Goal: Find specific page/section: Find specific page/section

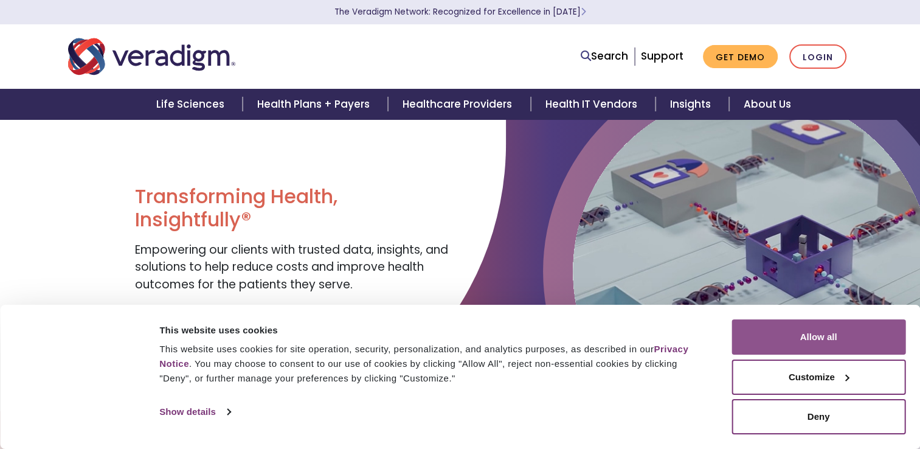
click at [847, 343] on button "Allow all" at bounding box center [818, 336] width 174 height 35
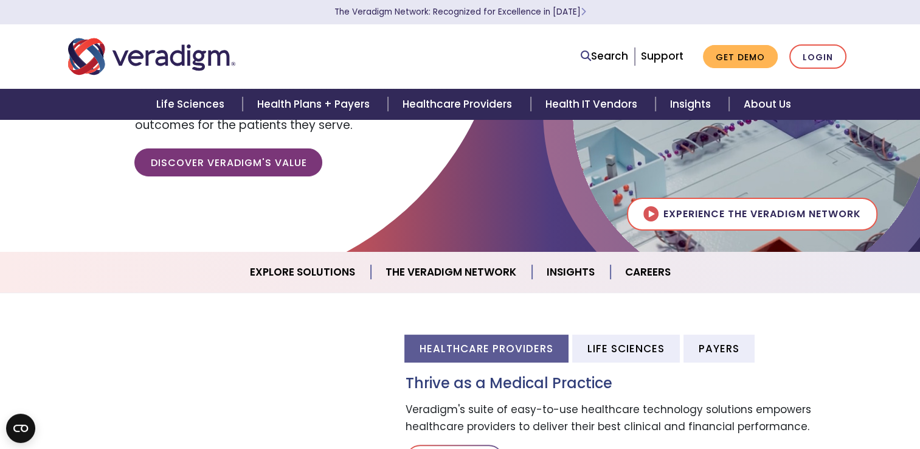
scroll to position [182, 0]
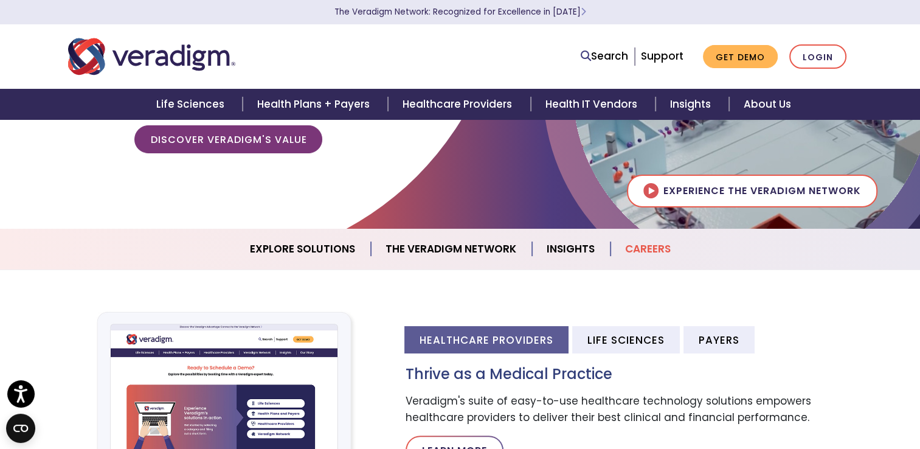
click at [649, 238] on link "Careers" at bounding box center [647, 248] width 75 height 31
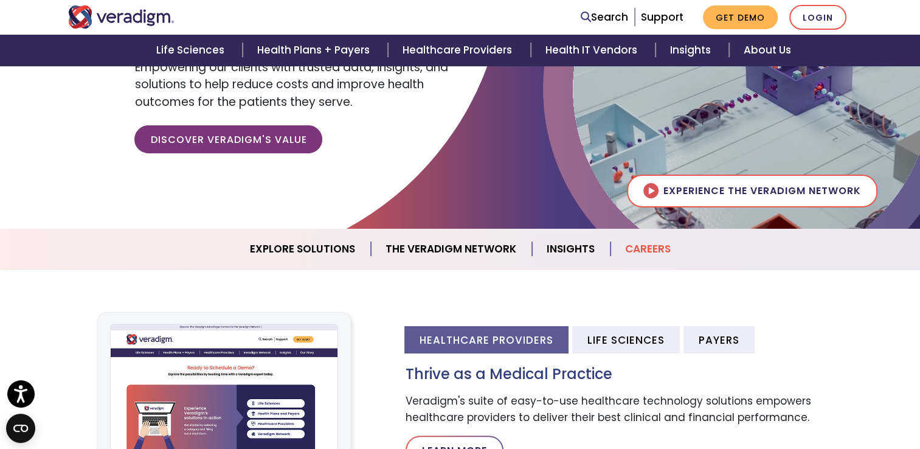
scroll to position [1149, 0]
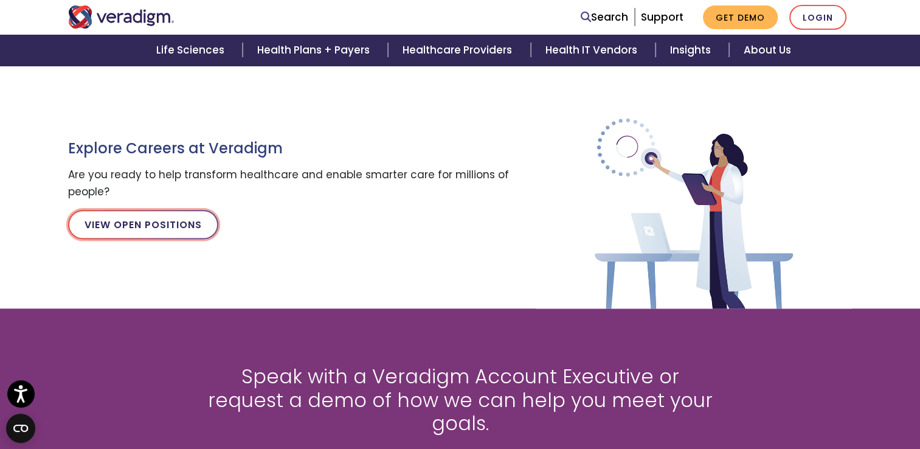
click at [122, 230] on link "View Open Positions" at bounding box center [143, 224] width 150 height 29
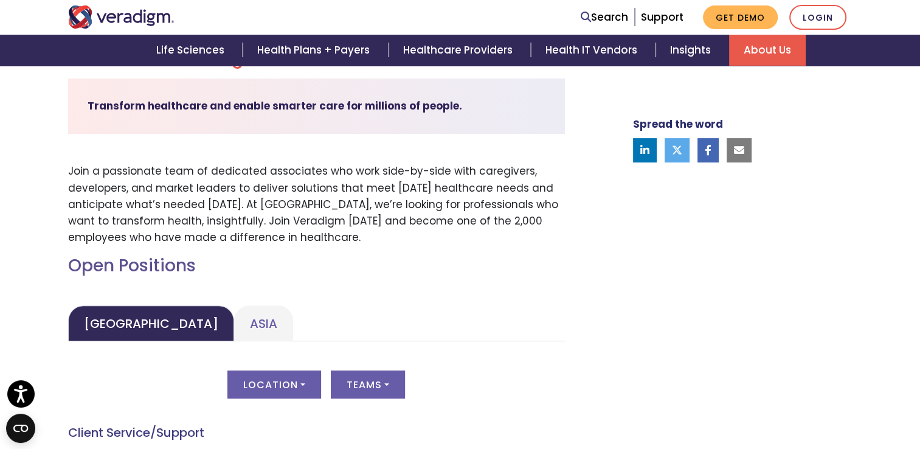
scroll to position [182, 0]
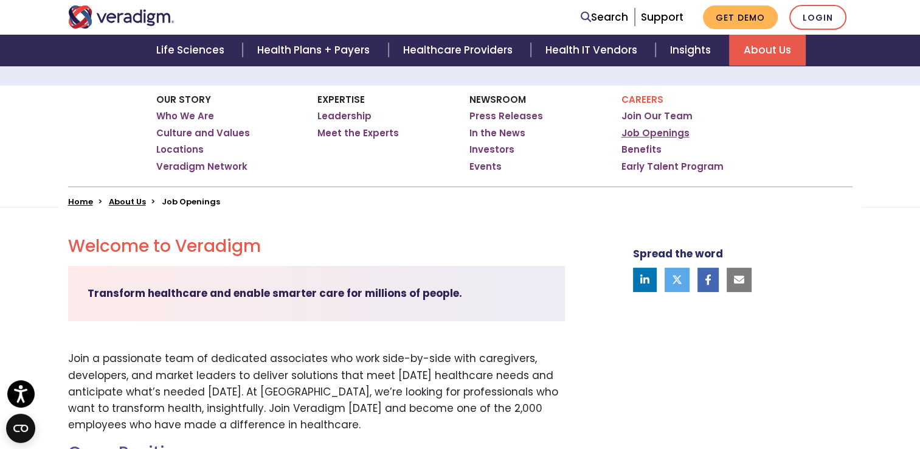
click at [650, 135] on link "Job Openings" at bounding box center [655, 133] width 68 height 12
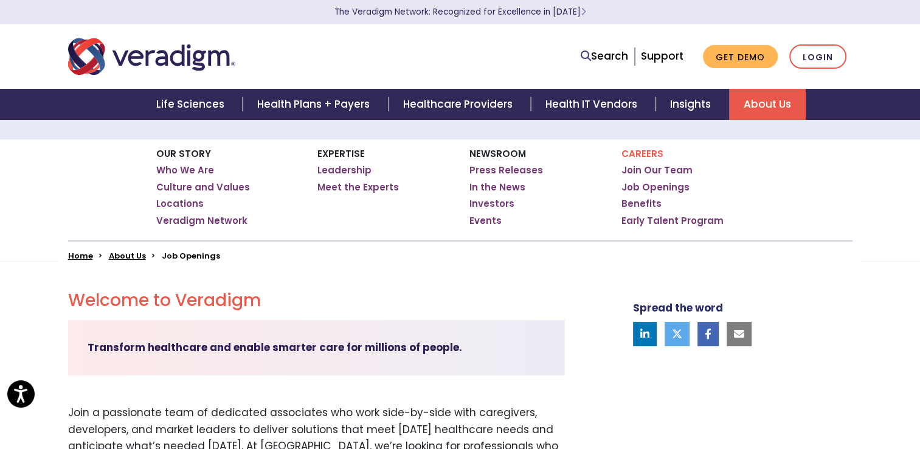
scroll to position [182, 0]
